Goal: Entertainment & Leisure: Browse casually

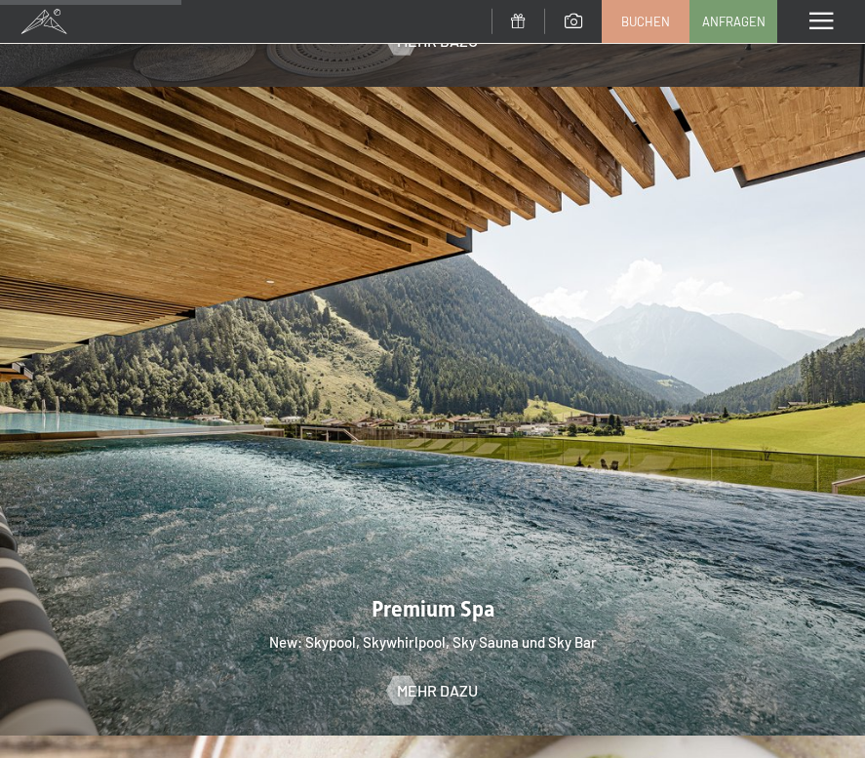
scroll to position [1957, 0]
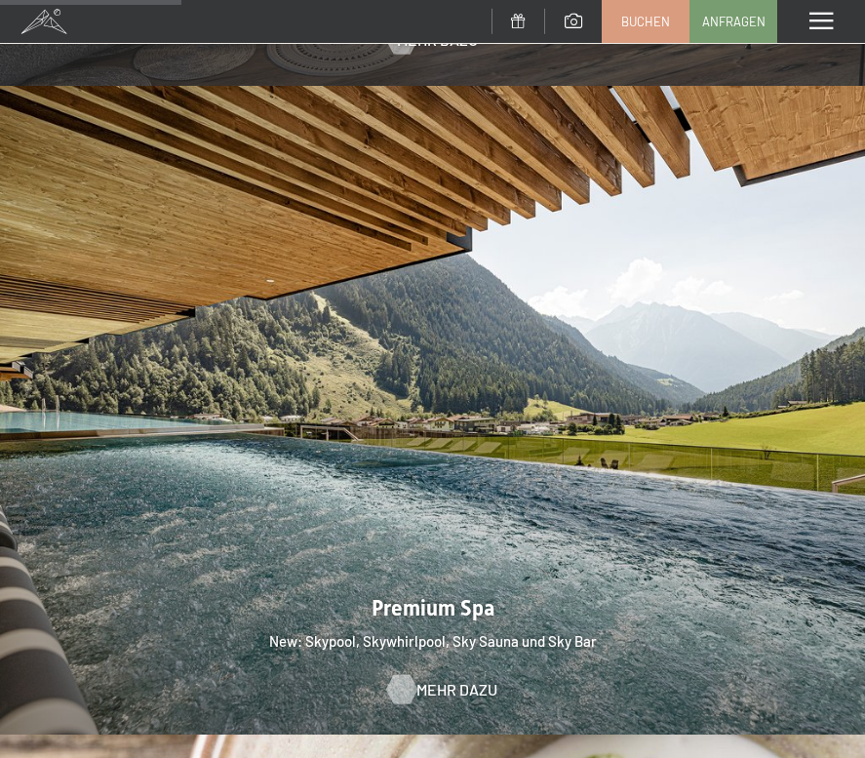
click at [423, 679] on link "Mehr dazu" at bounding box center [432, 689] width 91 height 21
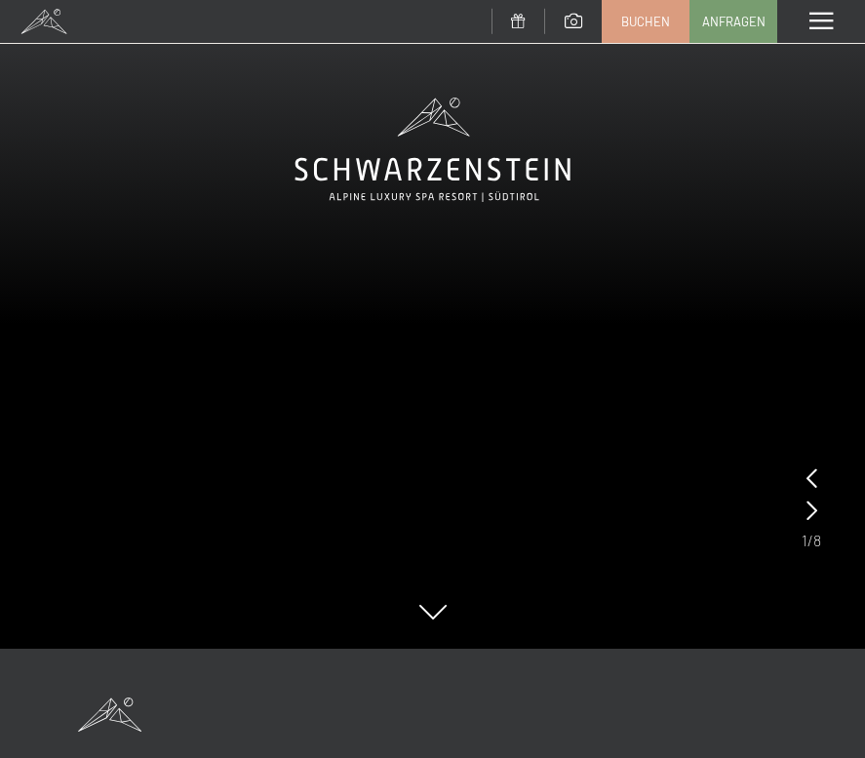
click at [822, 10] on div "Menü" at bounding box center [821, 21] width 88 height 43
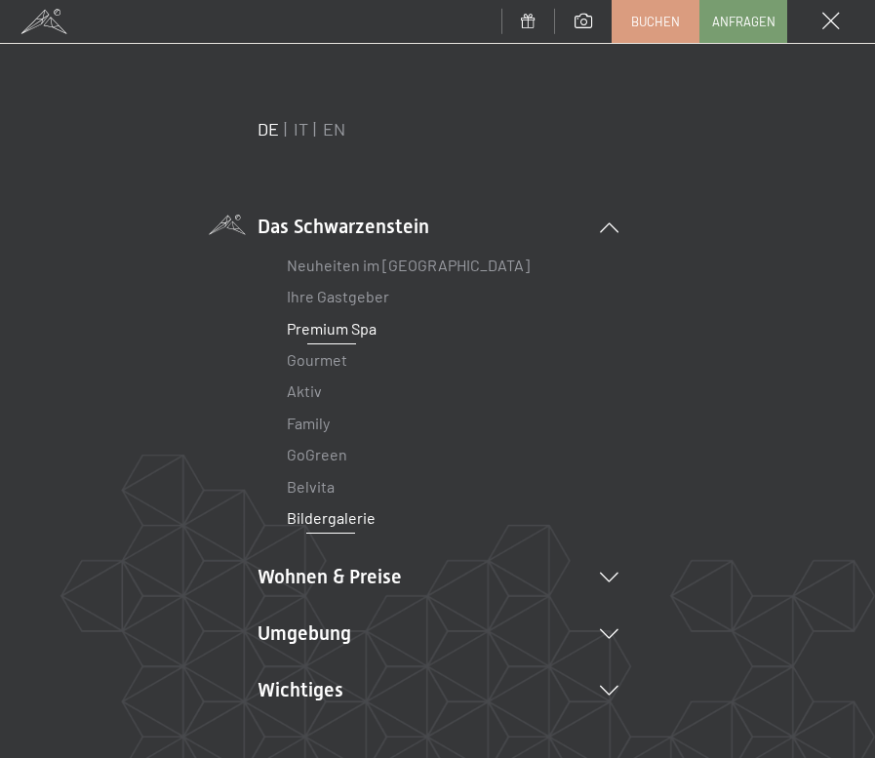
click at [343, 512] on link "Bildergalerie" at bounding box center [331, 517] width 89 height 19
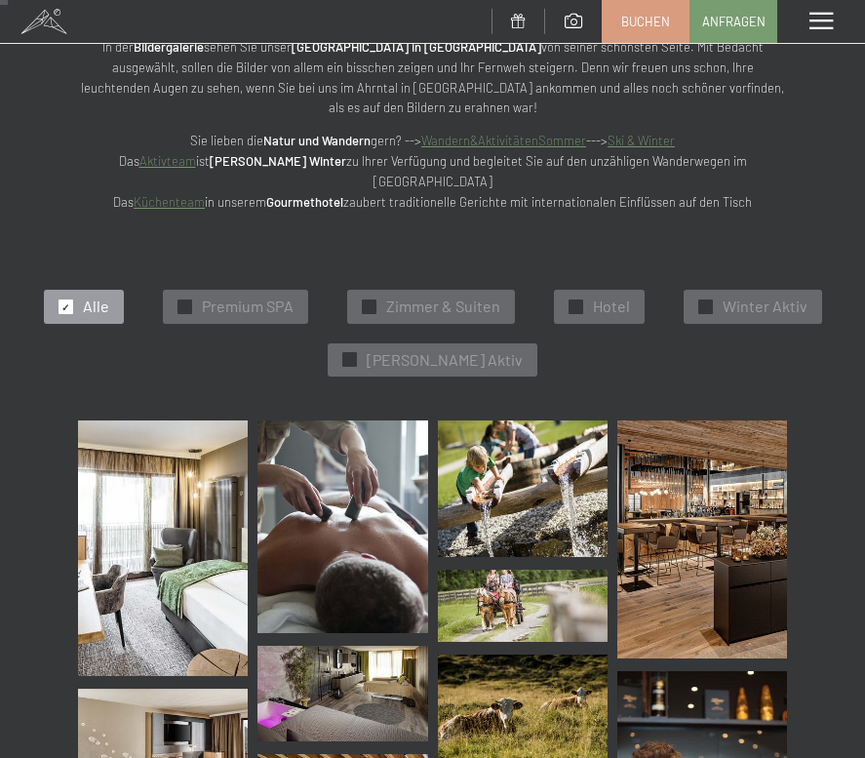
scroll to position [146, 0]
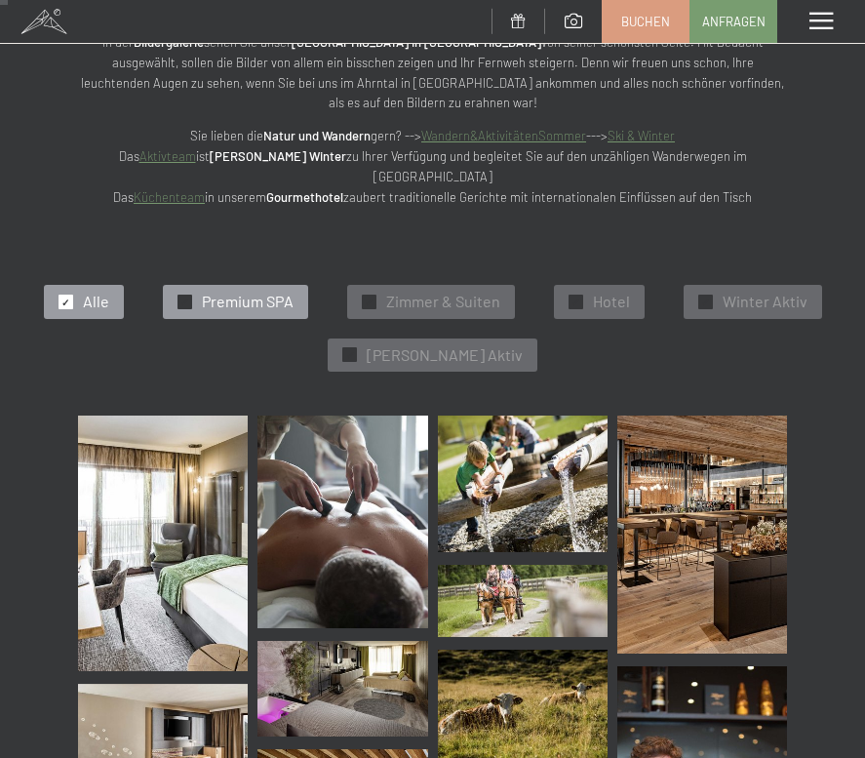
click at [177, 295] on div at bounding box center [184, 302] width 15 height 15
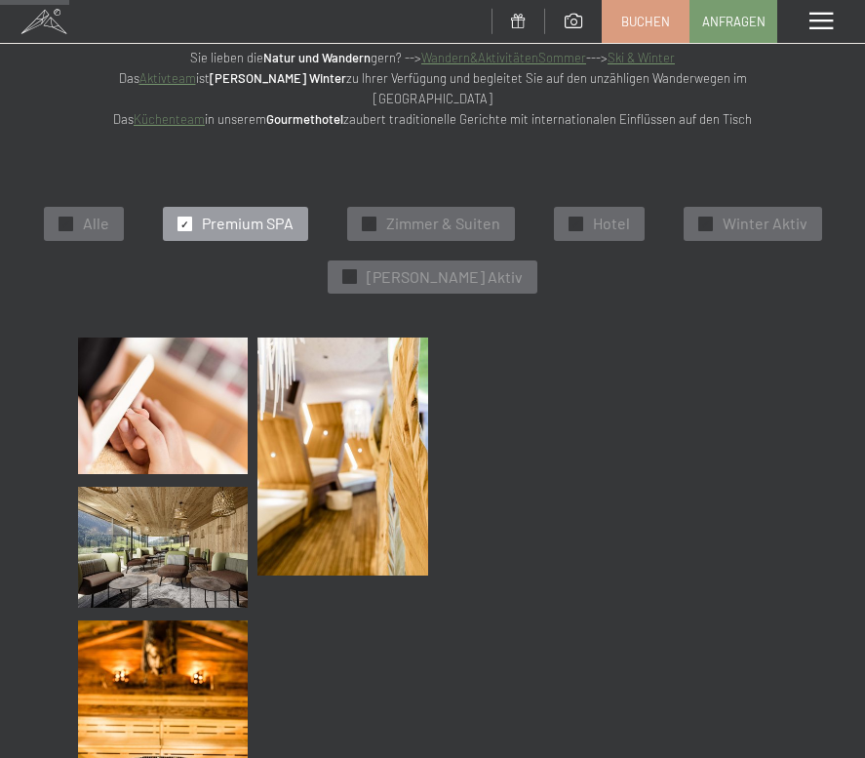
scroll to position [225, 0]
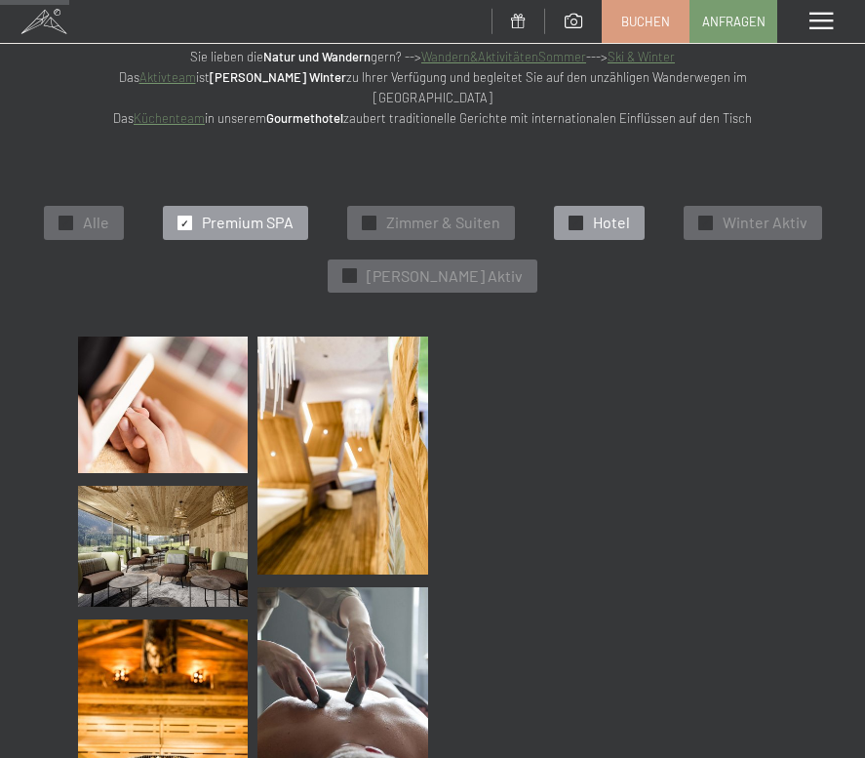
click at [576, 217] on span "✓" at bounding box center [575, 224] width 8 height 14
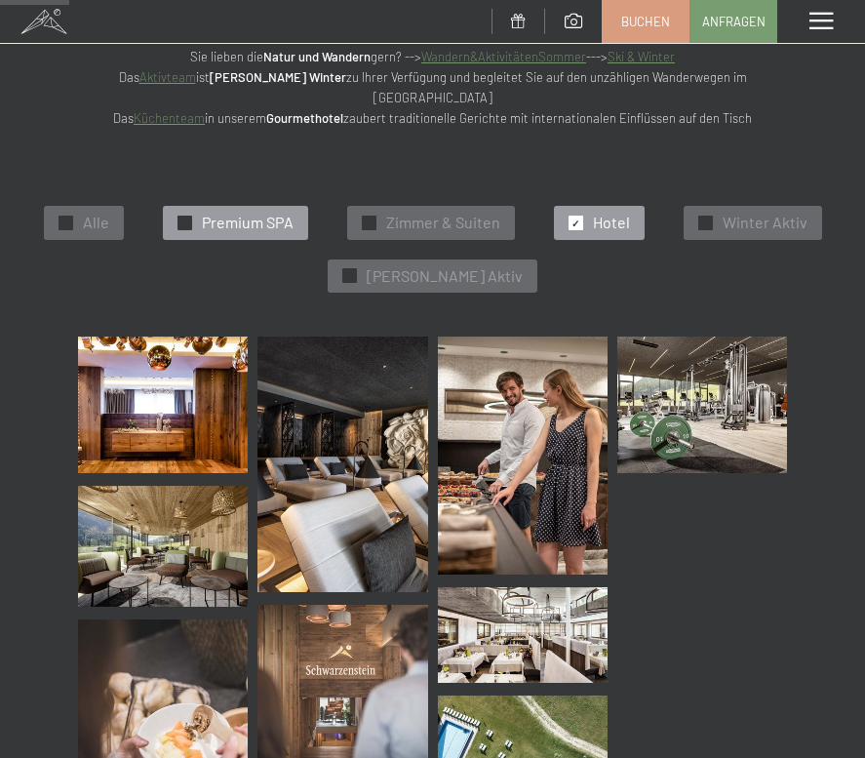
click at [182, 217] on span "✓" at bounding box center [184, 224] width 8 height 14
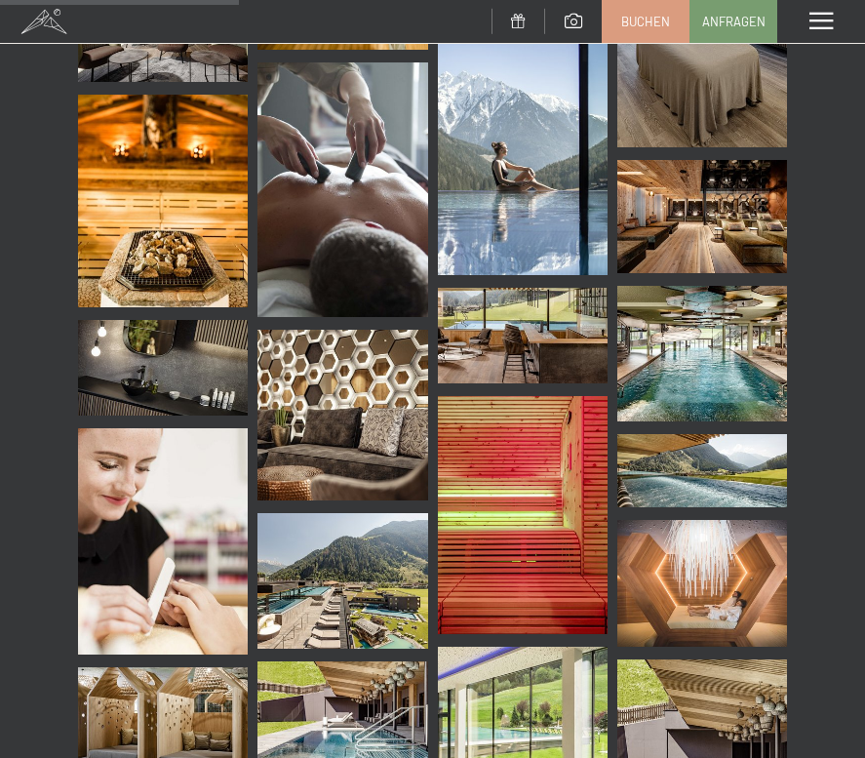
scroll to position [735, 0]
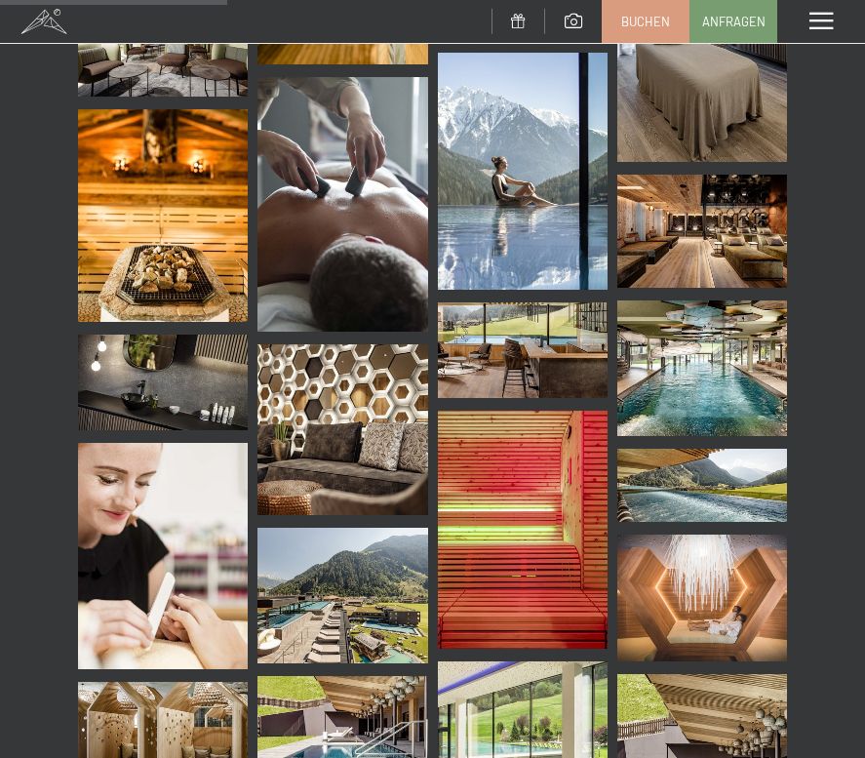
click at [672, 319] on img at bounding box center [702, 368] width 170 height 136
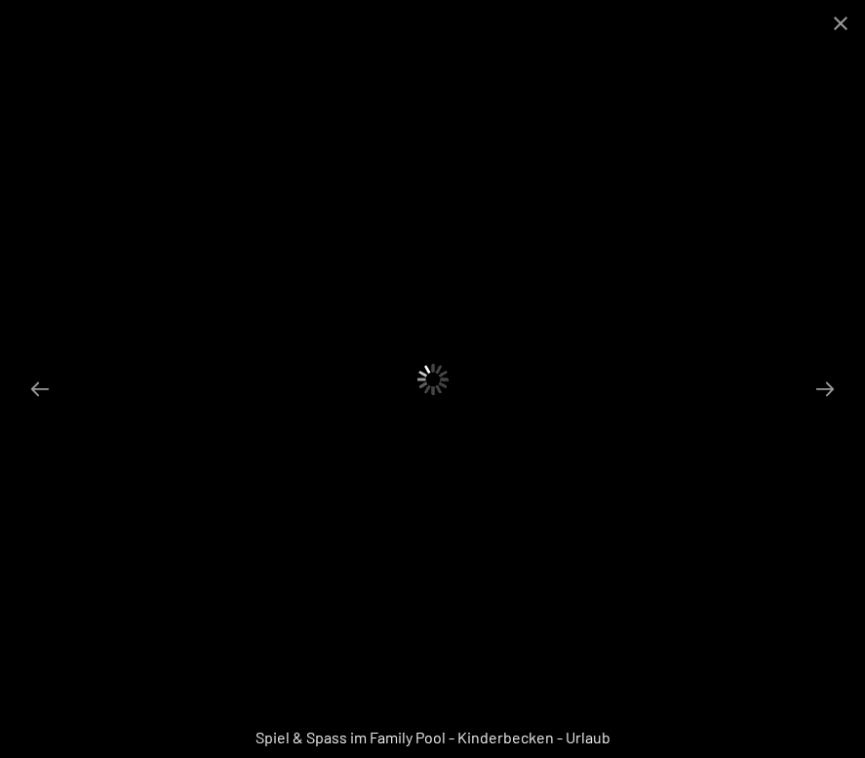
click at [672, 319] on div at bounding box center [432, 379] width 865 height 758
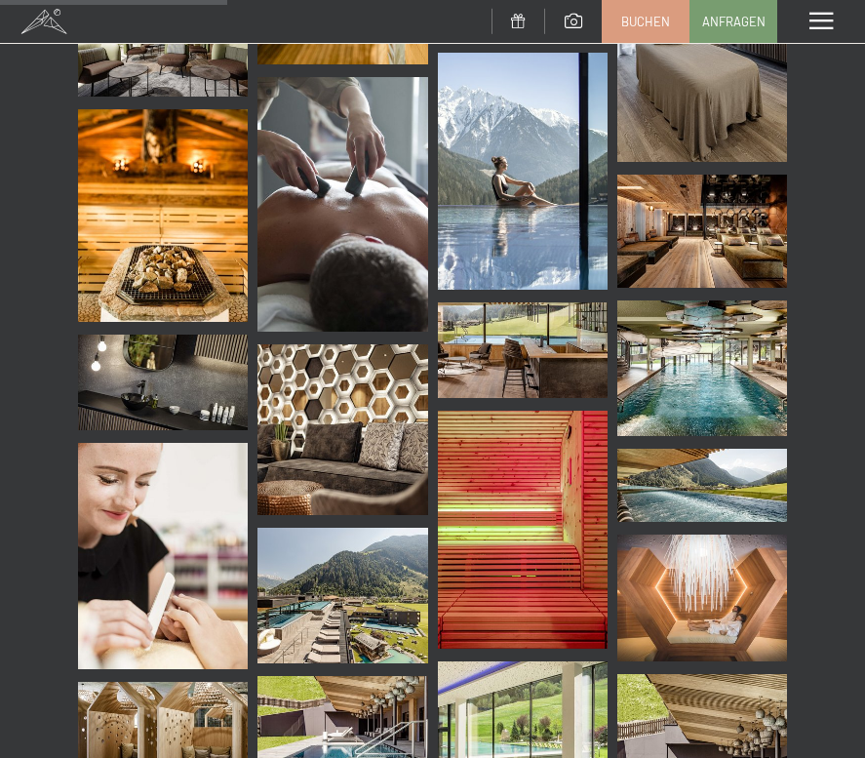
click at [710, 306] on img at bounding box center [702, 368] width 170 height 136
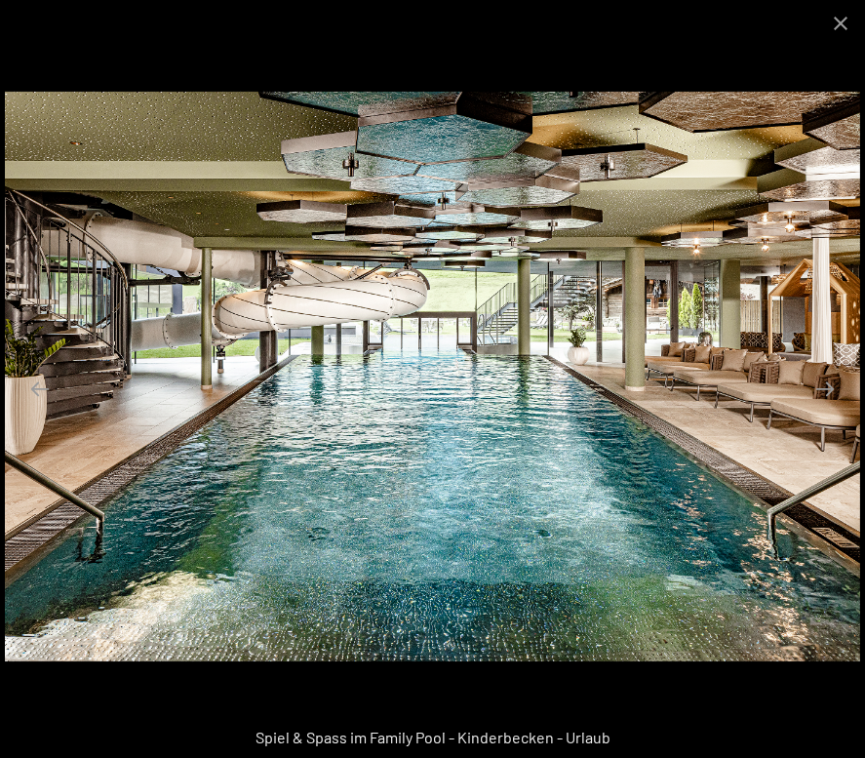
scroll to position [933, 0]
click at [825, 383] on button "Next slide" at bounding box center [825, 389] width 41 height 38
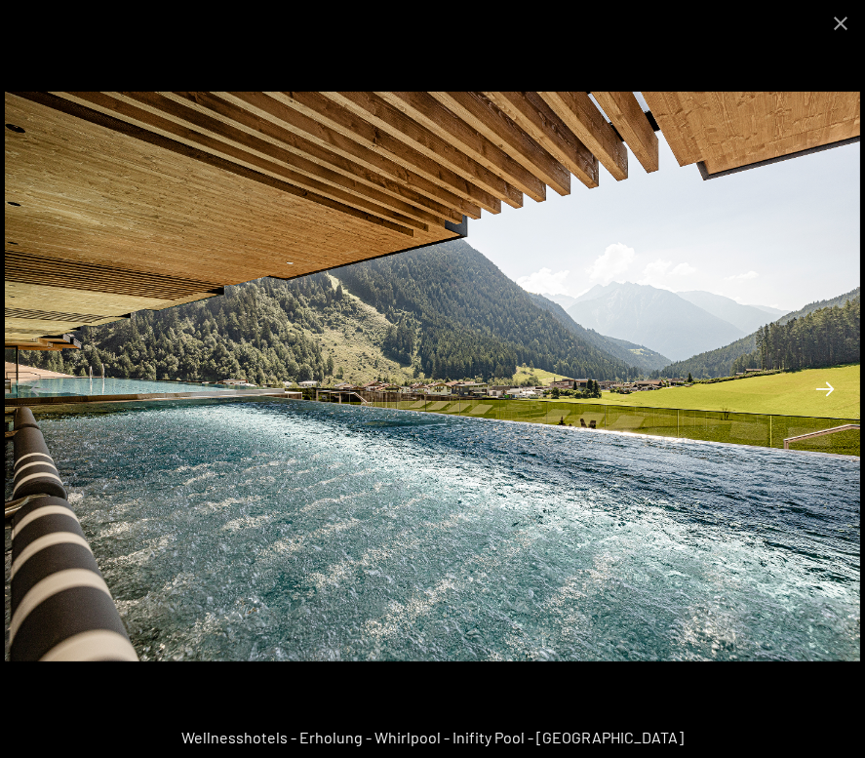
click at [825, 383] on button "Next slide" at bounding box center [825, 389] width 41 height 38
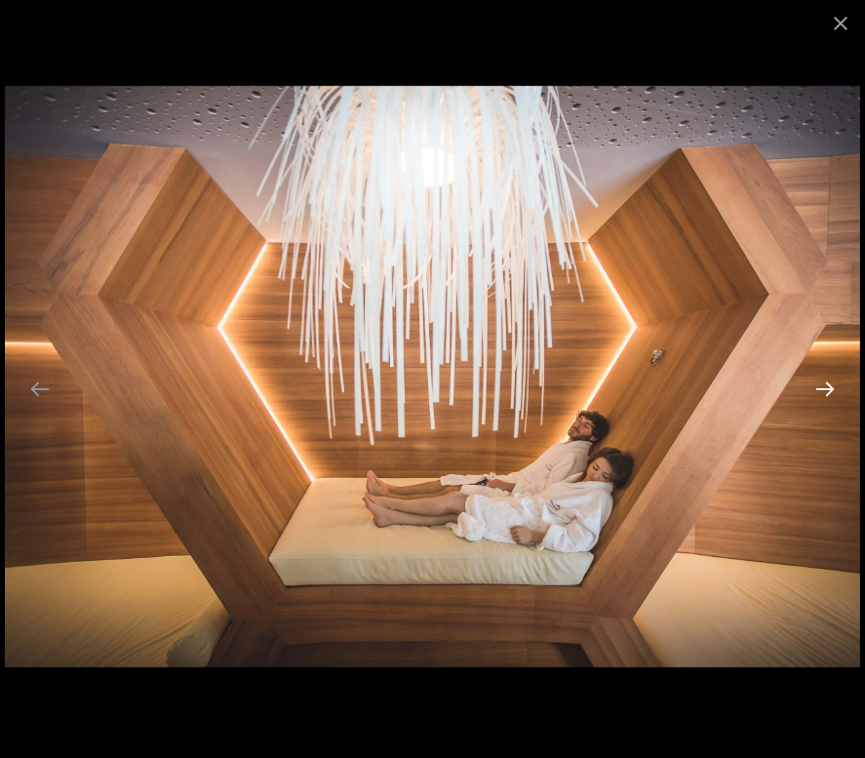
click at [825, 383] on button "Next slide" at bounding box center [825, 389] width 41 height 38
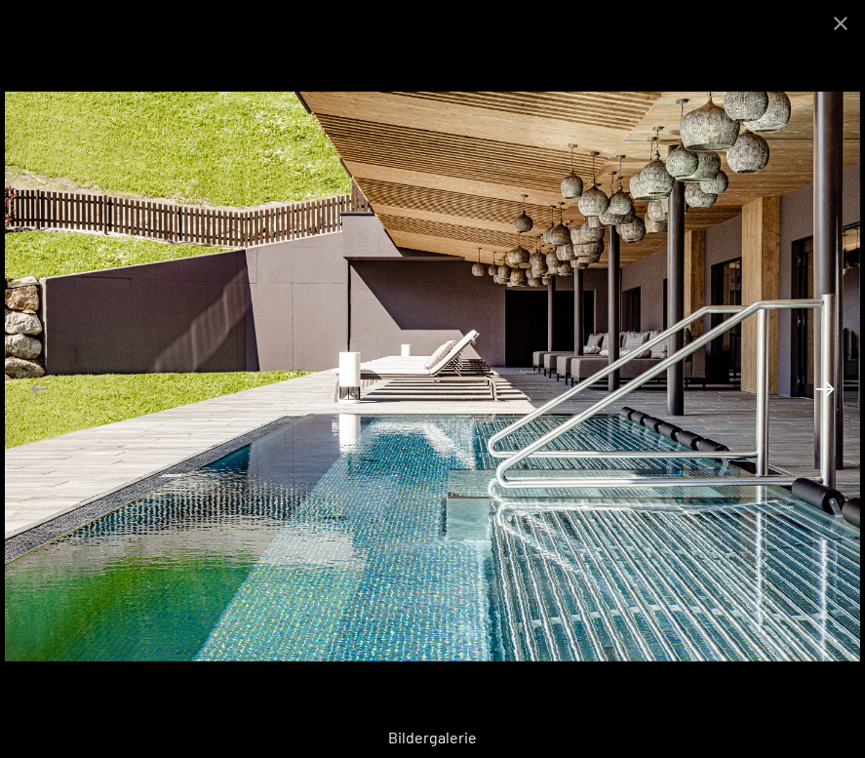
click at [825, 383] on button "Next slide" at bounding box center [825, 389] width 41 height 38
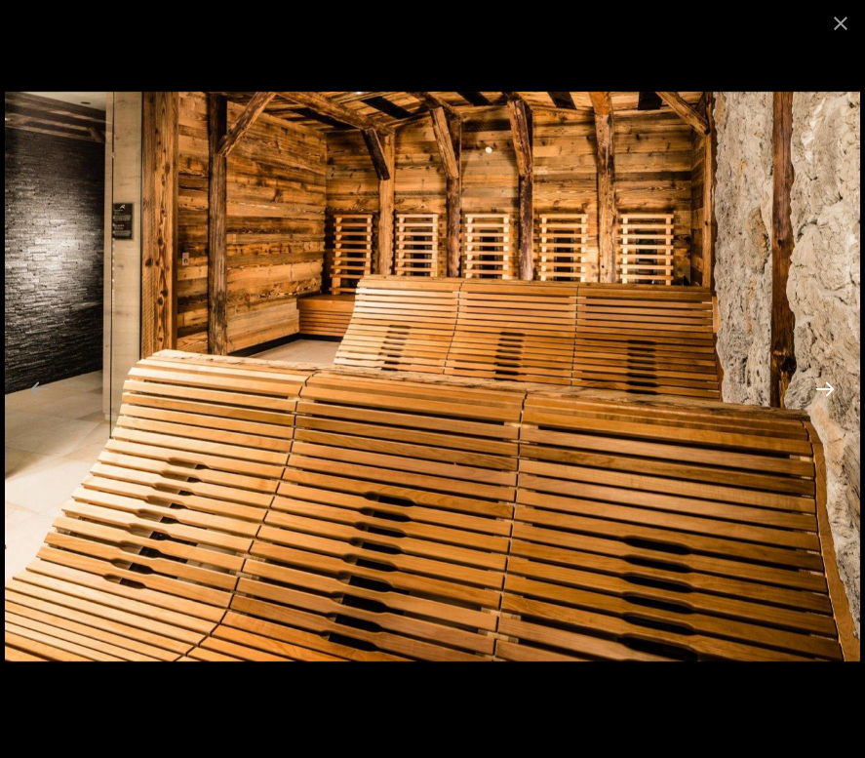
click at [825, 383] on button "Next slide" at bounding box center [825, 389] width 41 height 38
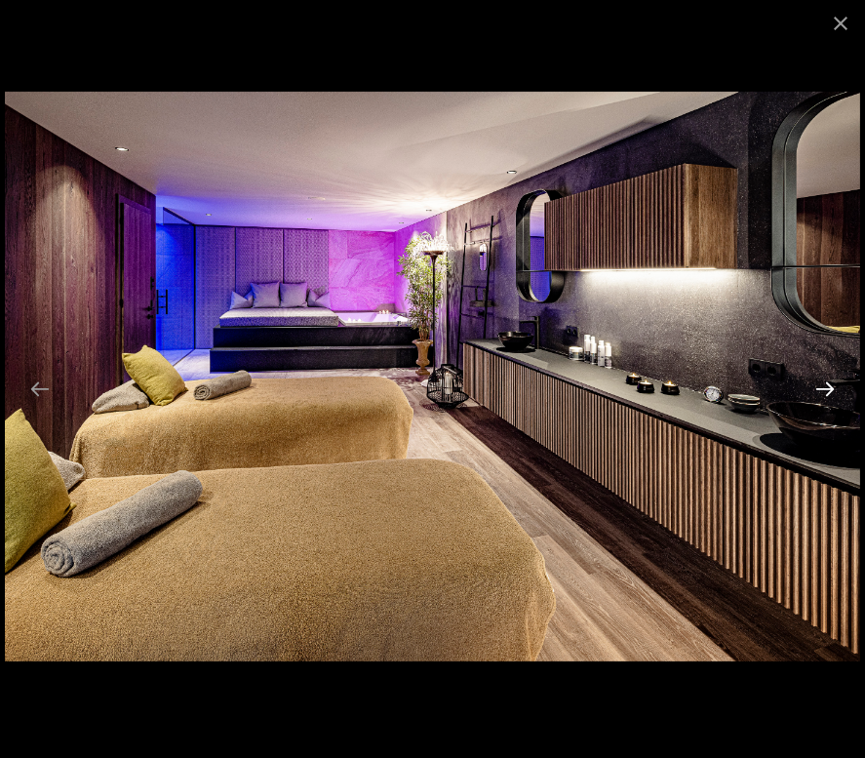
click at [825, 383] on button "Next slide" at bounding box center [825, 389] width 41 height 38
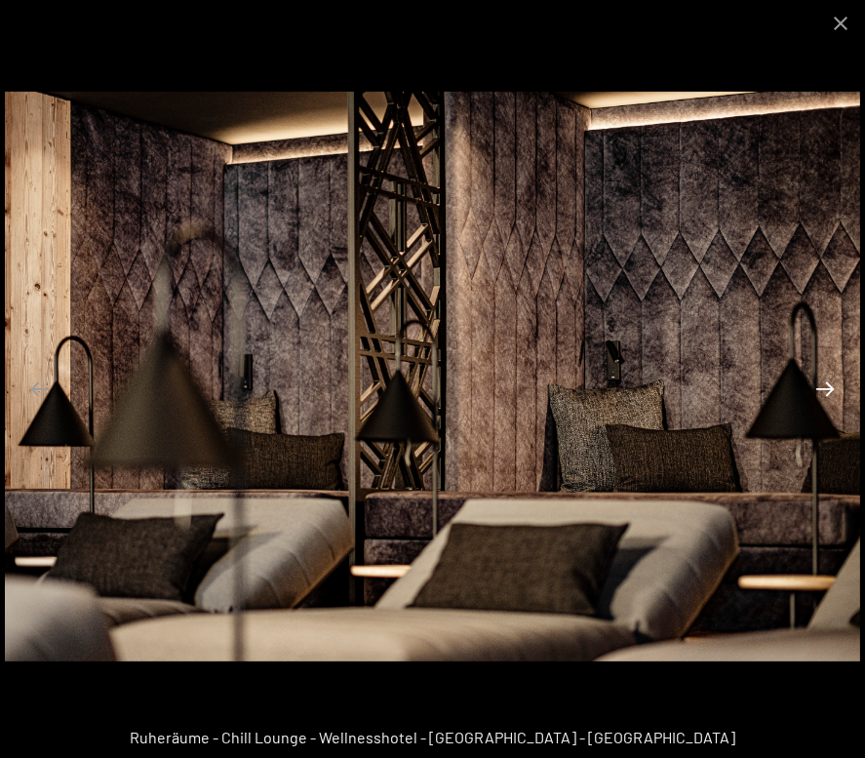
click at [825, 383] on button "Next slide" at bounding box center [825, 389] width 41 height 38
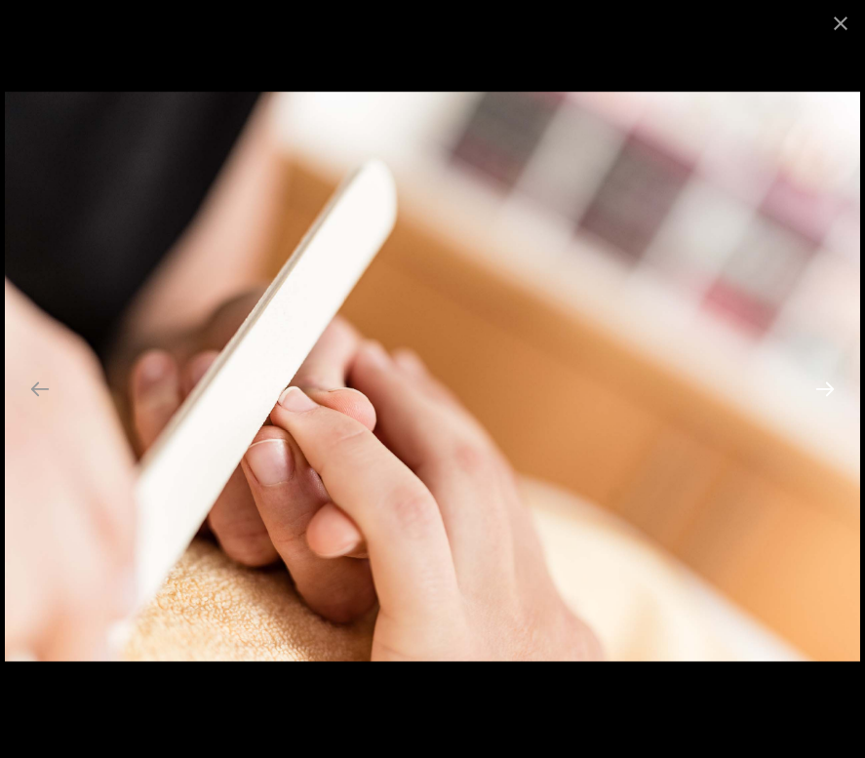
click at [825, 383] on button "Next slide" at bounding box center [825, 389] width 41 height 38
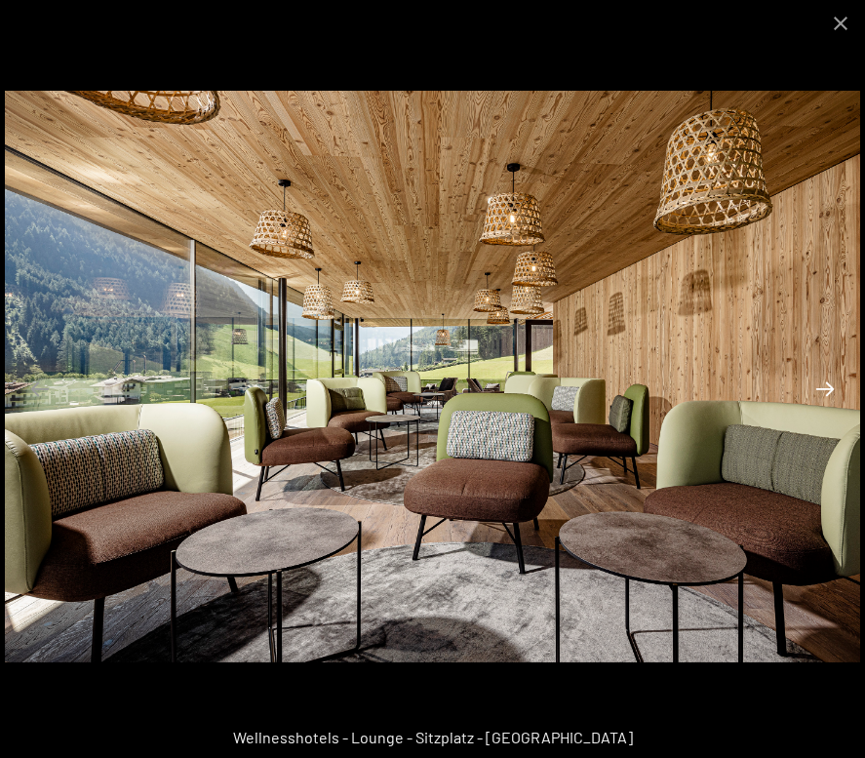
click at [825, 383] on button "Next slide" at bounding box center [825, 389] width 41 height 38
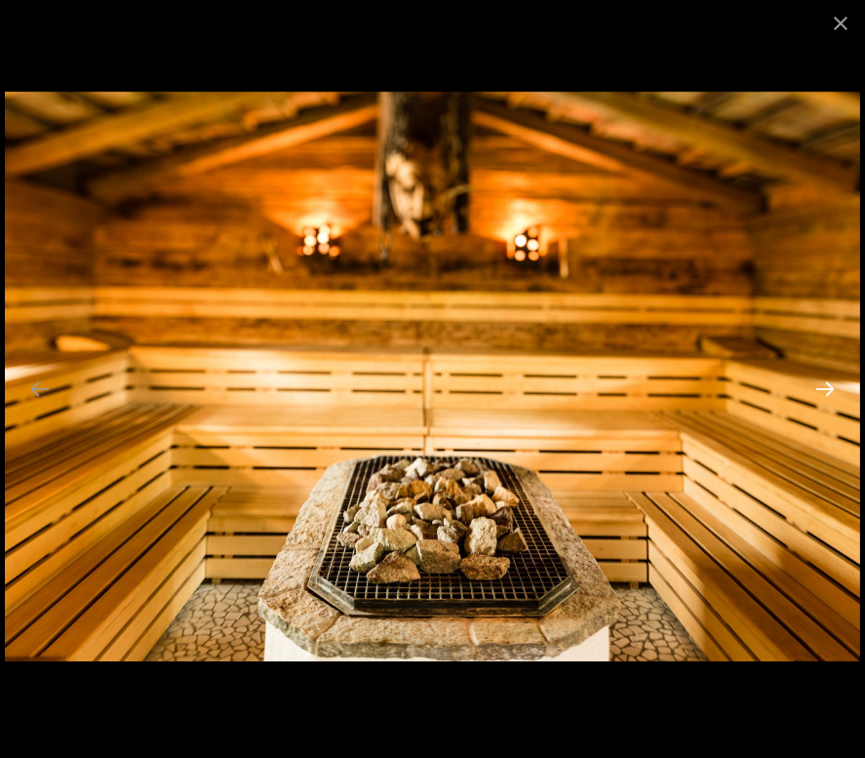
click at [825, 383] on button "Next slide" at bounding box center [825, 389] width 41 height 38
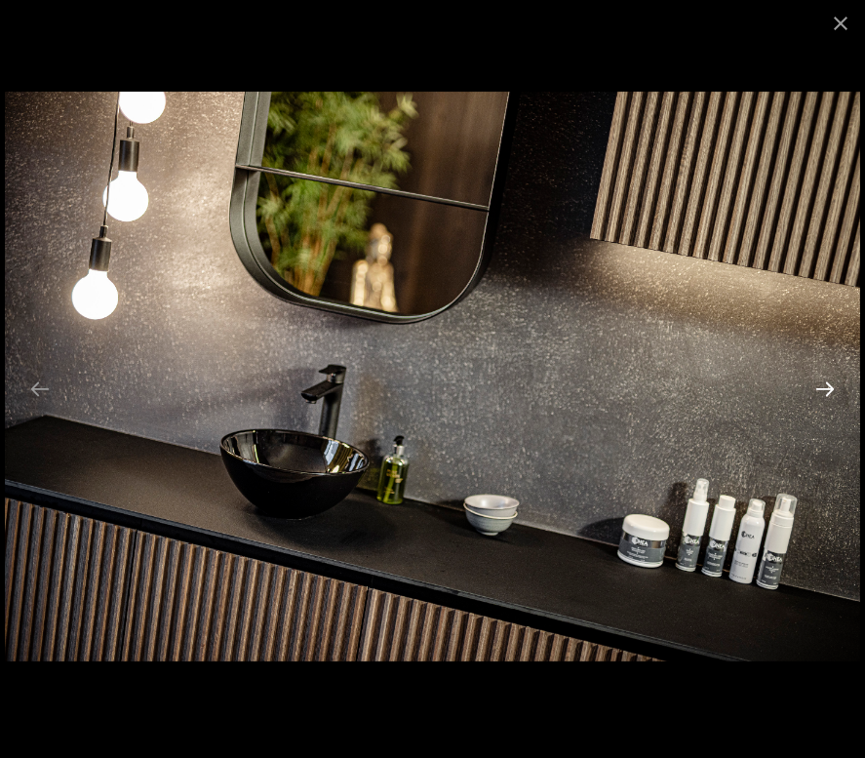
click at [825, 383] on button "Next slide" at bounding box center [825, 389] width 41 height 38
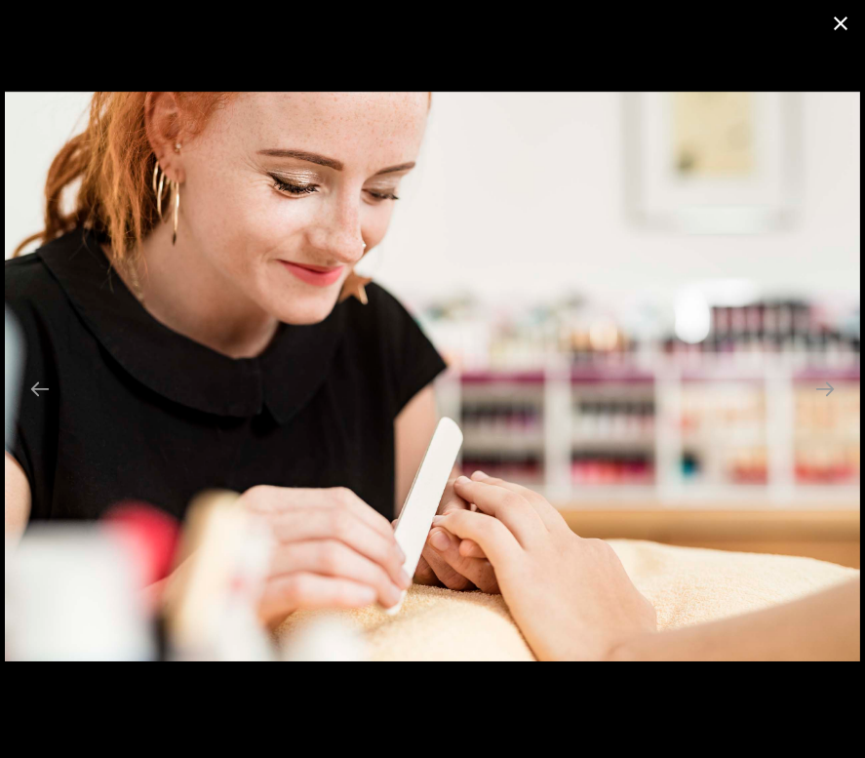
click at [839, 15] on button "Close gallery" at bounding box center [840, 23] width 49 height 46
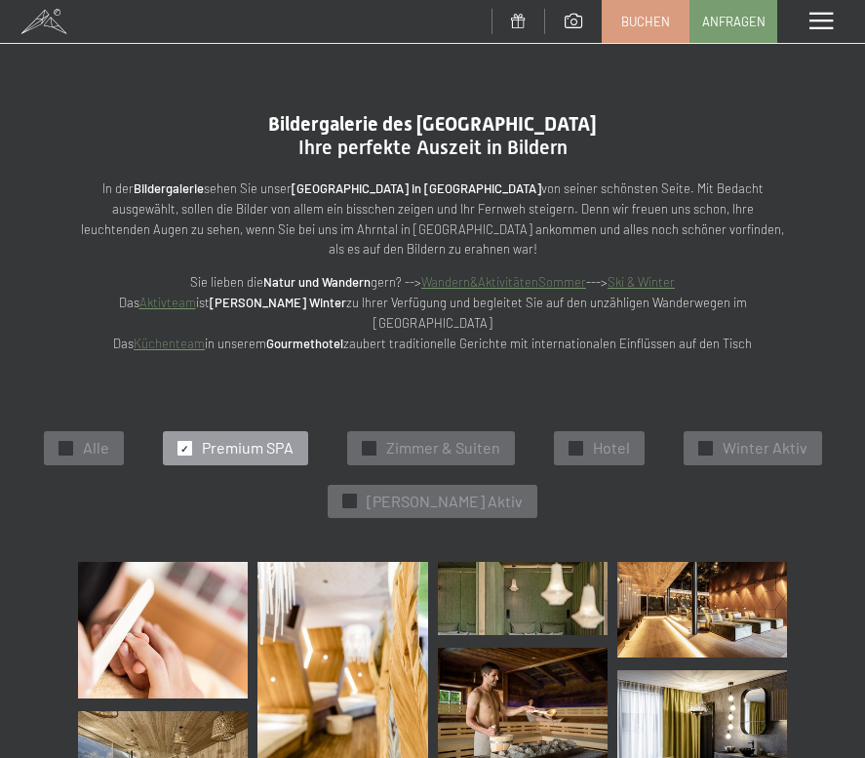
scroll to position [0, 0]
